Goal: Information Seeking & Learning: Find specific fact

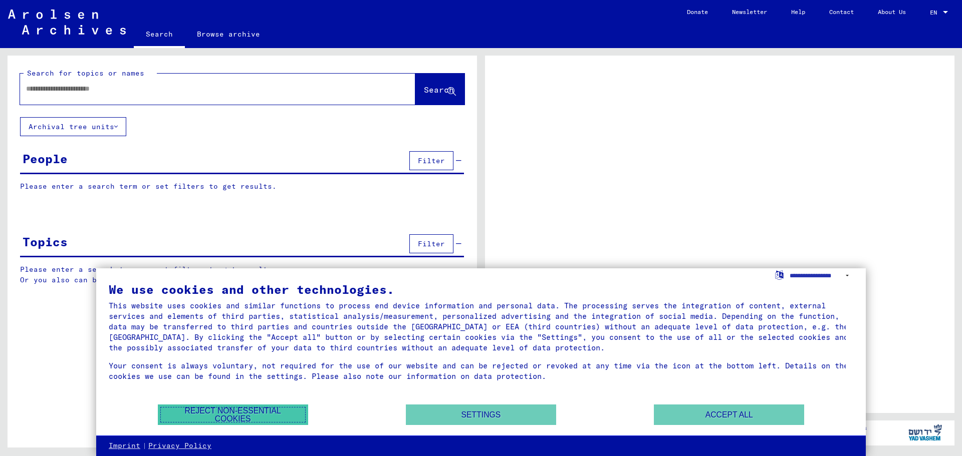
click at [258, 412] on button "Reject non-essential cookies" at bounding box center [233, 415] width 150 height 21
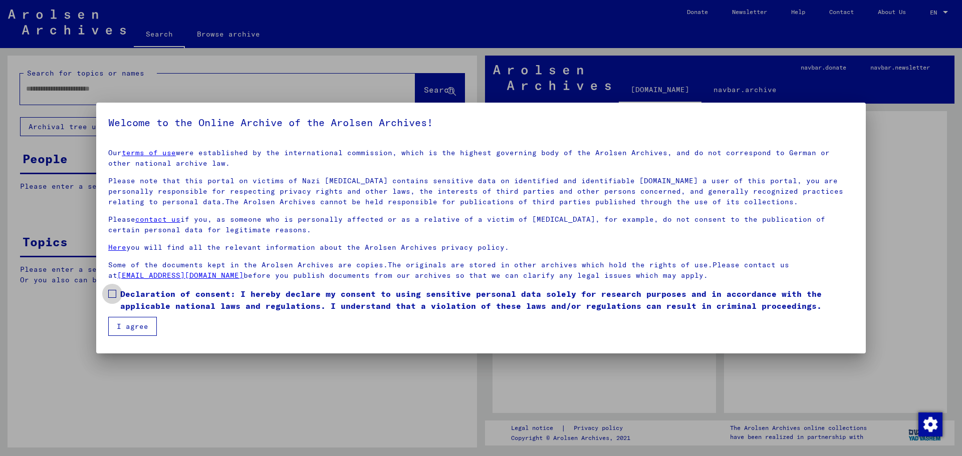
click at [110, 293] on span at bounding box center [112, 294] width 8 height 8
click at [129, 324] on button "I agree" at bounding box center [132, 326] width 49 height 19
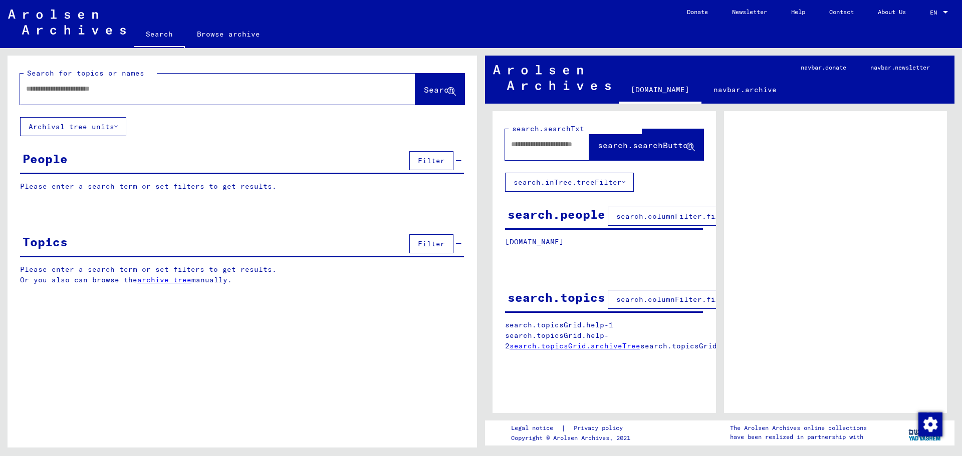
click at [43, 92] on input "text" at bounding box center [208, 89] width 365 height 11
drag, startPoint x: 46, startPoint y: 92, endPoint x: 163, endPoint y: 148, distance: 130.2
click at [46, 92] on input "**********" at bounding box center [208, 89] width 365 height 11
type input "**********"
click at [426, 86] on span "Search" at bounding box center [439, 90] width 30 height 10
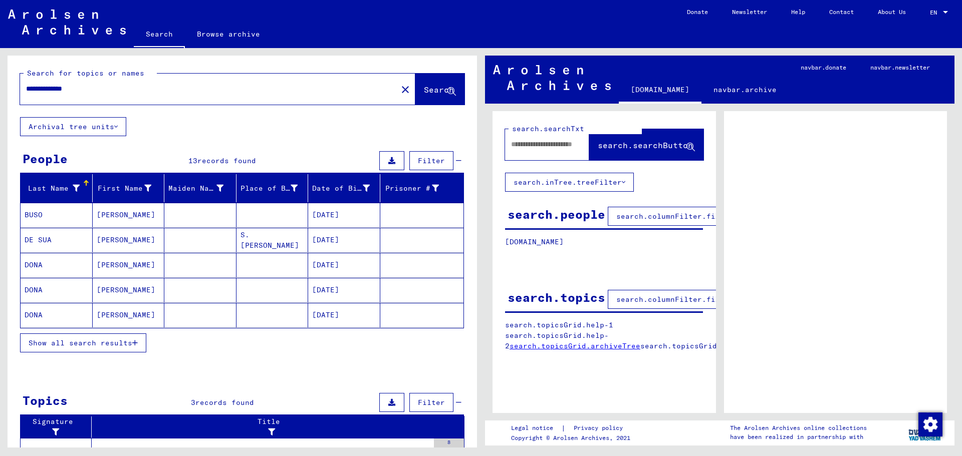
click at [136, 342] on icon "button" at bounding box center [135, 343] width 6 height 7
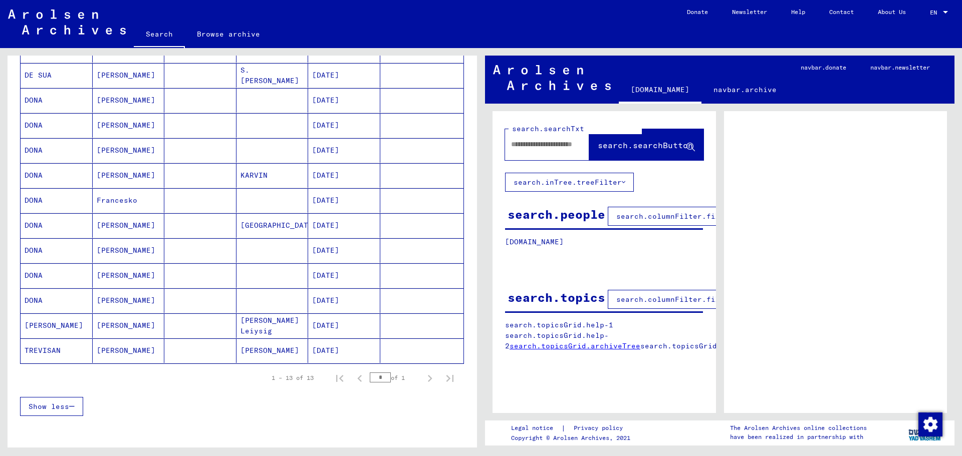
scroll to position [351, 0]
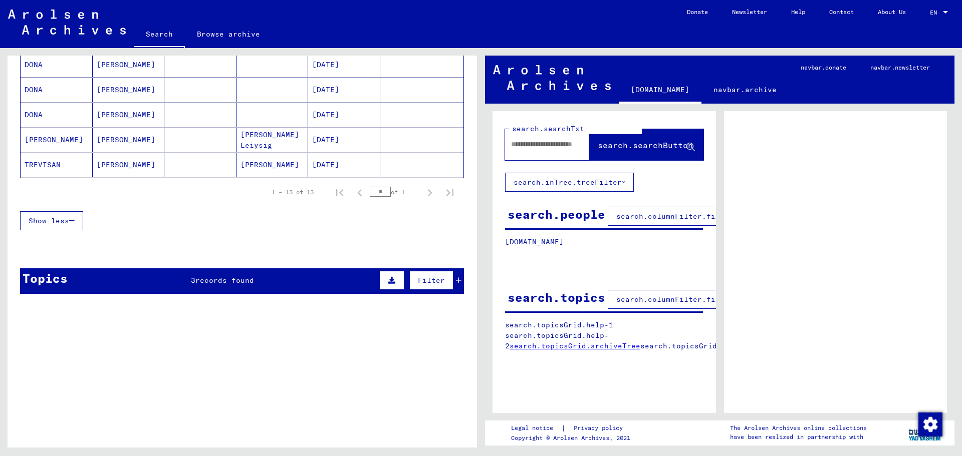
click at [259, 282] on div "Topics 3 records found Filter" at bounding box center [242, 282] width 444 height 26
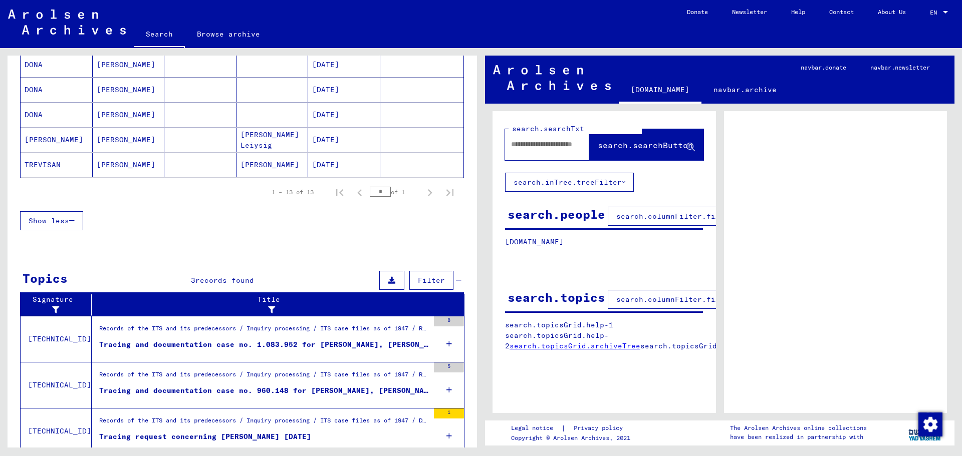
click at [446, 344] on icon at bounding box center [449, 344] width 6 height 35
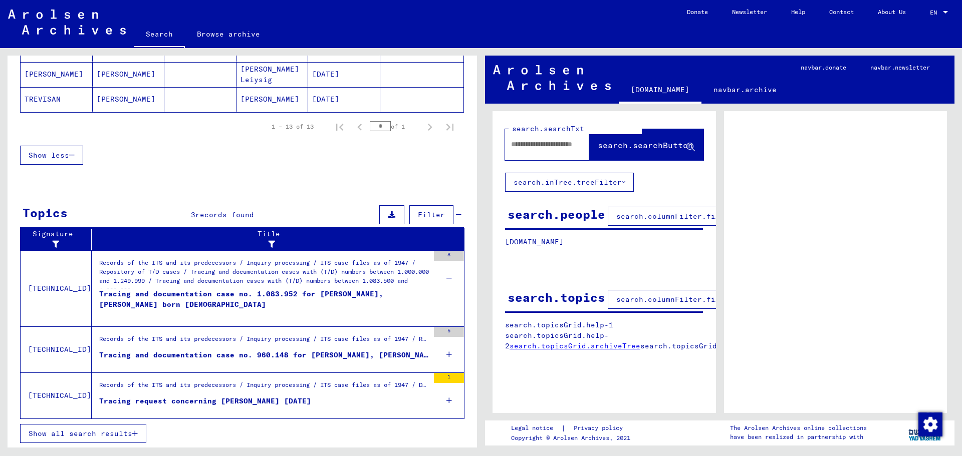
scroll to position [417, 0]
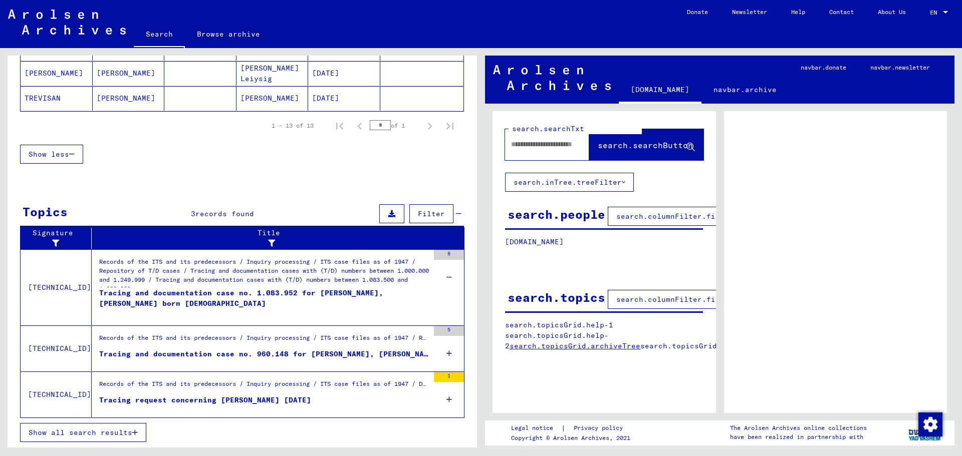
click at [446, 351] on icon at bounding box center [449, 353] width 6 height 35
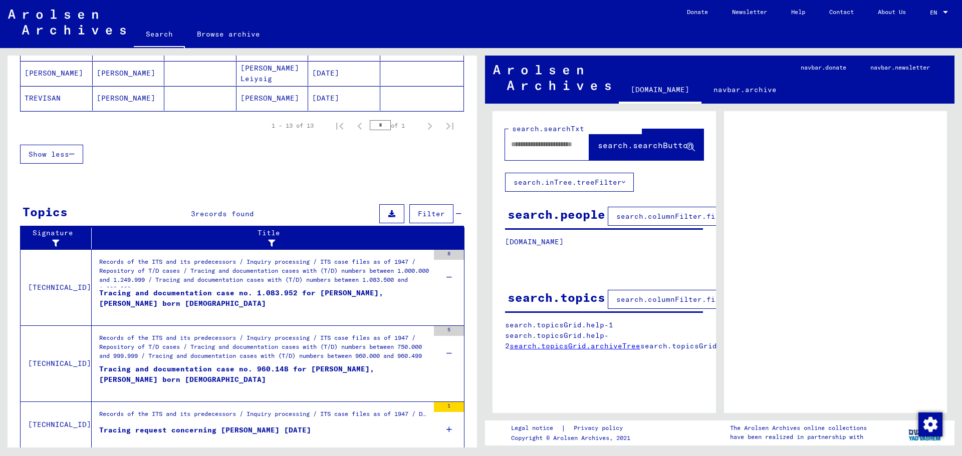
click at [446, 431] on icon at bounding box center [449, 429] width 6 height 35
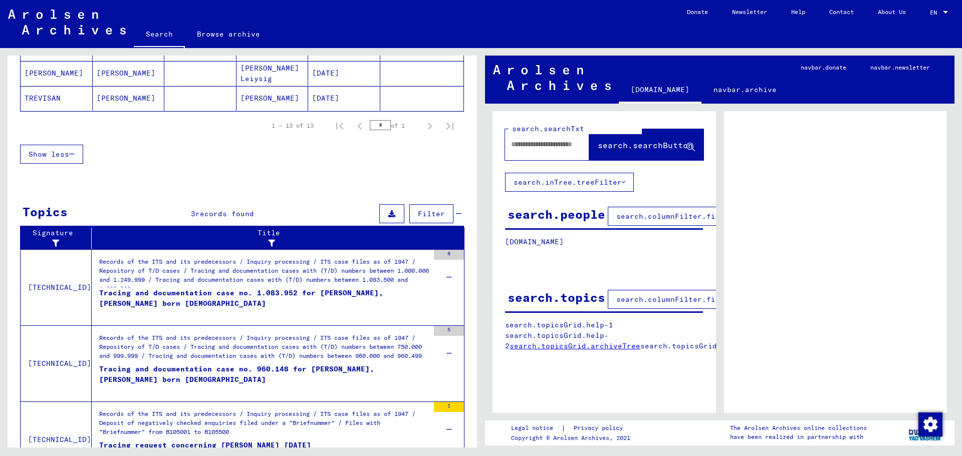
click at [303, 292] on div "Tracing and documentation case no. 1.083.952 for [PERSON_NAME], [PERSON_NAME] b…" at bounding box center [264, 303] width 330 height 30
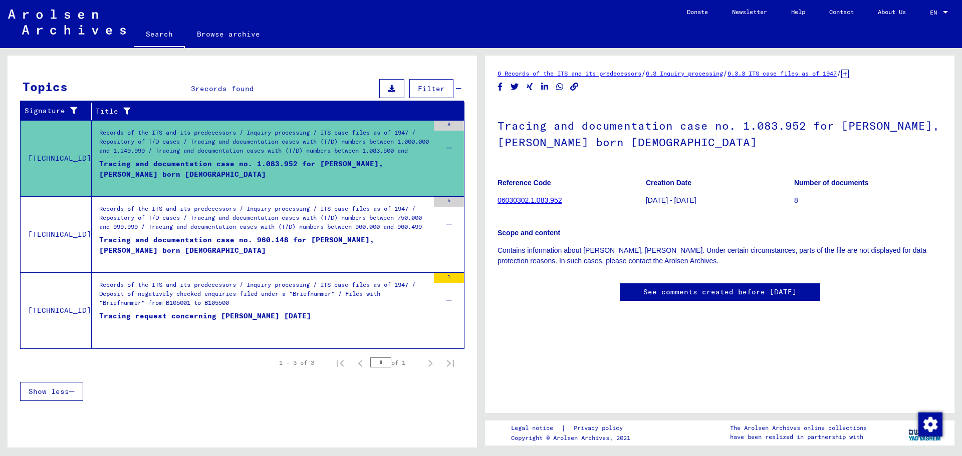
click at [308, 150] on div "Records of the ITS and its predecessors / Inquiry processing / ITS case files a…" at bounding box center [264, 145] width 330 height 35
click at [329, 162] on div "Tracing and documentation case no. 1.083.952 for [PERSON_NAME], [PERSON_NAME] b…" at bounding box center [264, 174] width 330 height 30
click at [531, 199] on link "06030302.1.083.952" at bounding box center [529, 200] width 64 height 8
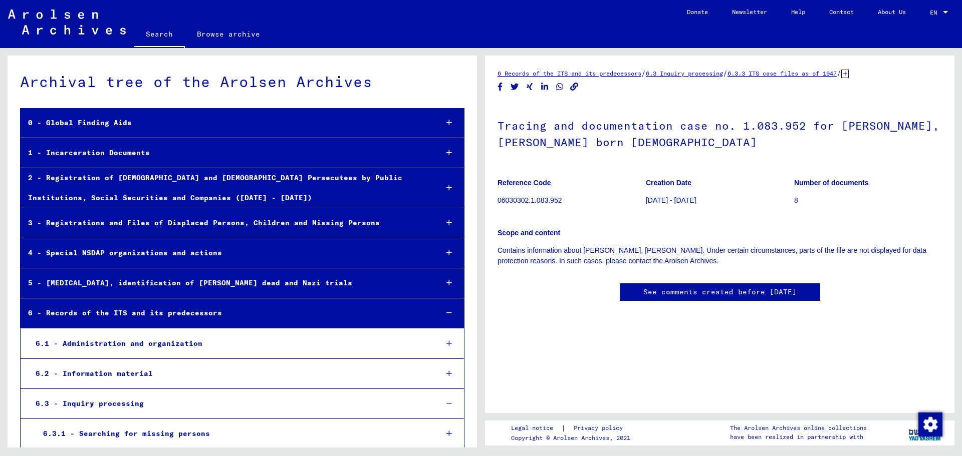
scroll to position [29090, 0]
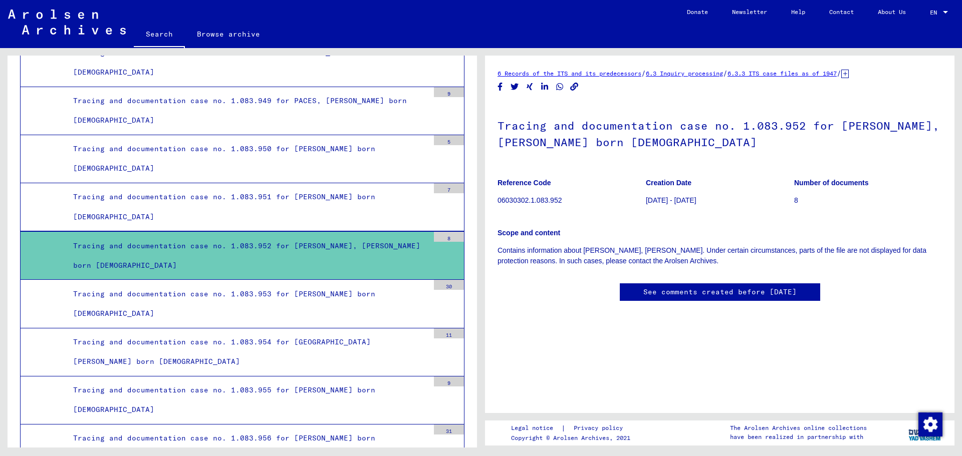
click at [440, 235] on div "8" at bounding box center [449, 237] width 30 height 10
click at [297, 255] on div "Tracing and documentation case no. 1.083.952 for [PERSON_NAME], [PERSON_NAME] b…" at bounding box center [247, 255] width 363 height 39
click at [208, 257] on div "Tracing and documentation case no. 1.083.952 for [PERSON_NAME], [PERSON_NAME] b…" at bounding box center [247, 255] width 363 height 39
click at [422, 255] on mat-tree-node "Tracing and documentation case no. 1.083.952 for [PERSON_NAME], [PERSON_NAME] b…" at bounding box center [242, 255] width 444 height 49
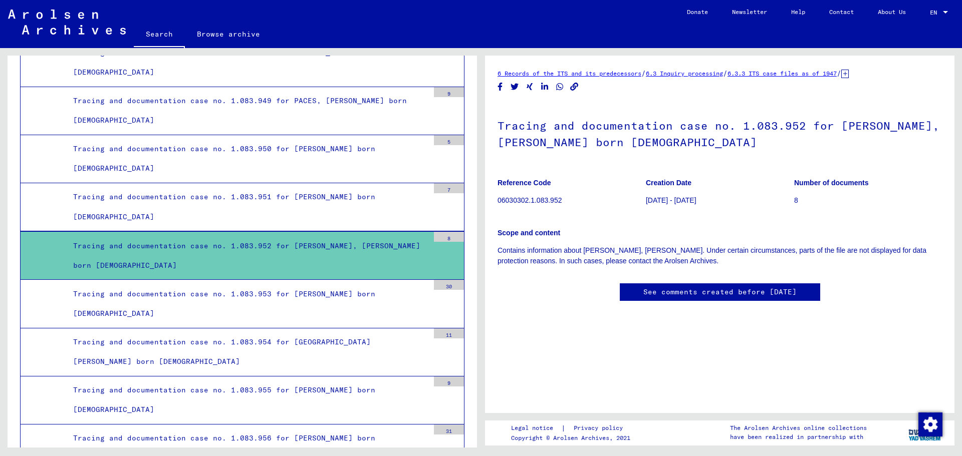
scroll to position [0, 0]
click at [814, 72] on link "6.3.3 ITS case files as of 1947" at bounding box center [781, 74] width 109 height 8
click at [695, 73] on link "6.3 Inquiry processing" at bounding box center [684, 74] width 77 height 8
click at [552, 71] on link "6 Records of the ITS and its predecessors" at bounding box center [569, 74] width 144 height 8
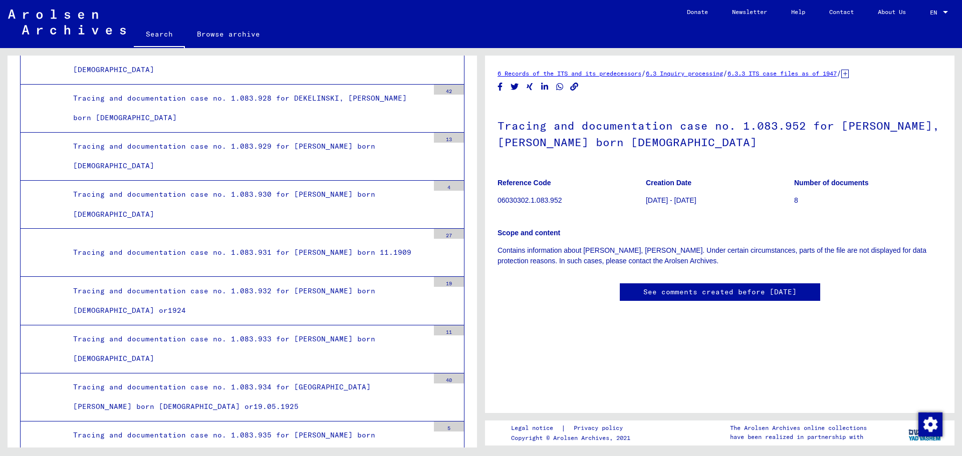
scroll to position [27938, 0]
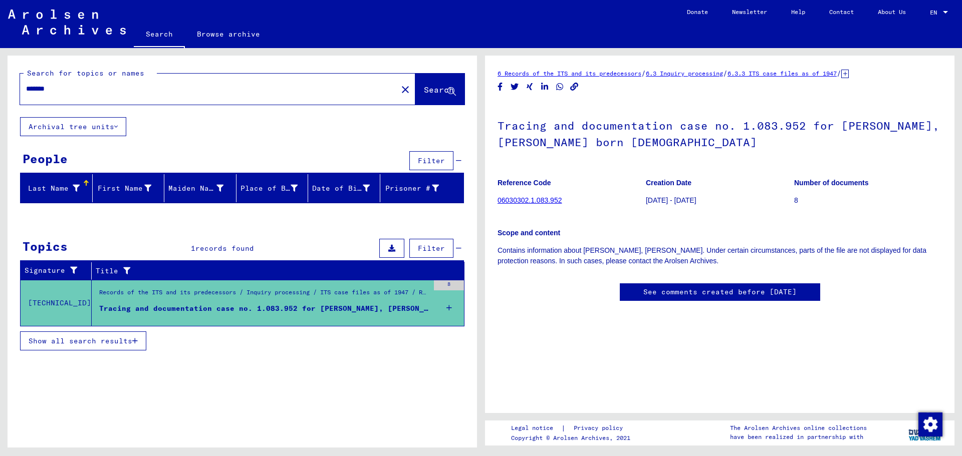
click at [73, 92] on input "*******" at bounding box center [208, 89] width 365 height 11
drag, startPoint x: 73, startPoint y: 92, endPoint x: 0, endPoint y: 85, distance: 73.0
click at [0, 85] on div "Search for topics or names ******* close Search Archival tree units People Filt…" at bounding box center [240, 248] width 481 height 400
type input "**********"
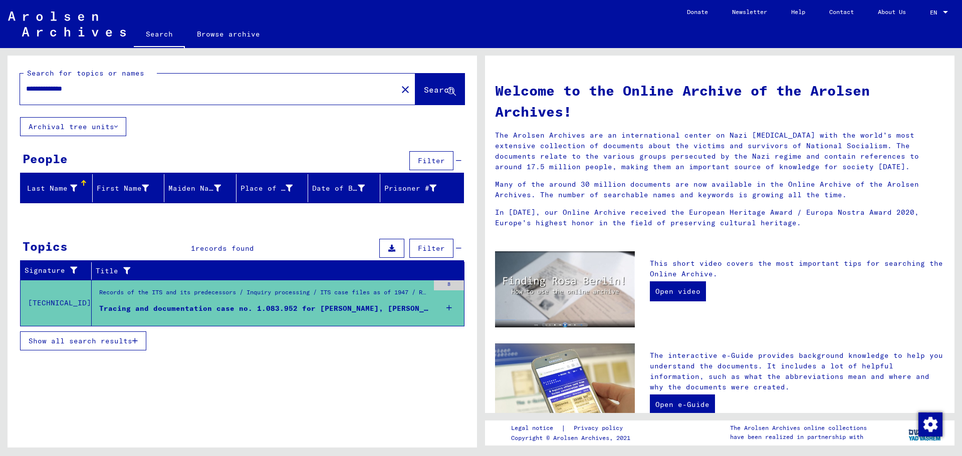
click at [429, 84] on button "Search" at bounding box center [439, 89] width 49 height 31
click at [424, 91] on span "Search" at bounding box center [439, 90] width 30 height 10
click at [399, 88] on mat-icon "close" at bounding box center [405, 90] width 12 height 12
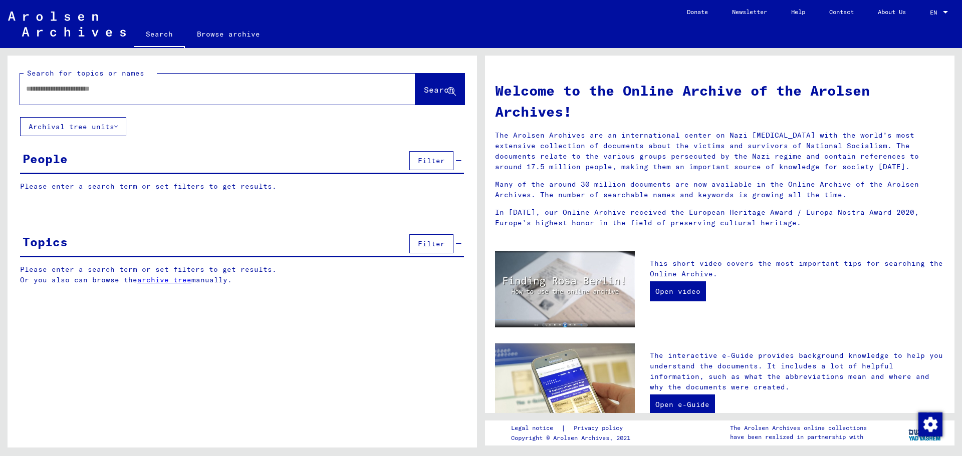
click at [207, 89] on input "text" at bounding box center [205, 89] width 359 height 11
type input "**********"
click at [425, 93] on span "Search" at bounding box center [439, 90] width 30 height 10
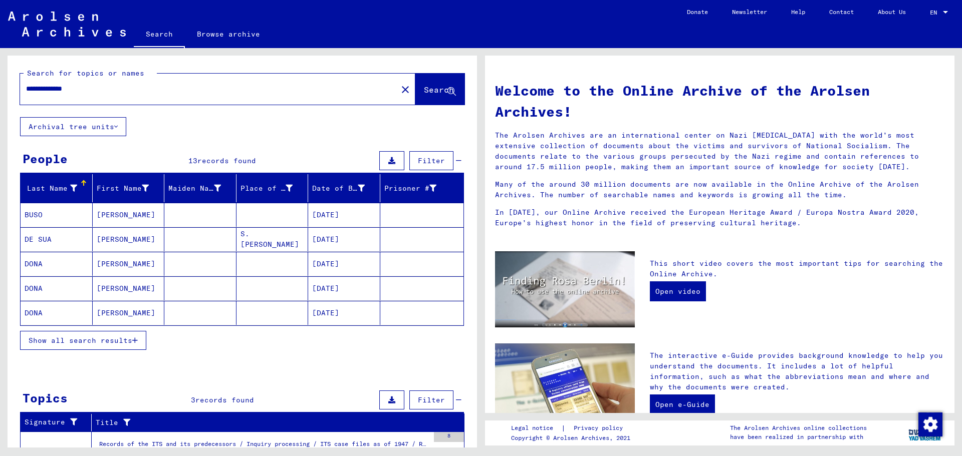
click at [132, 340] on span "Show all search results" at bounding box center [81, 340] width 104 height 9
